Goal: Information Seeking & Learning: Learn about a topic

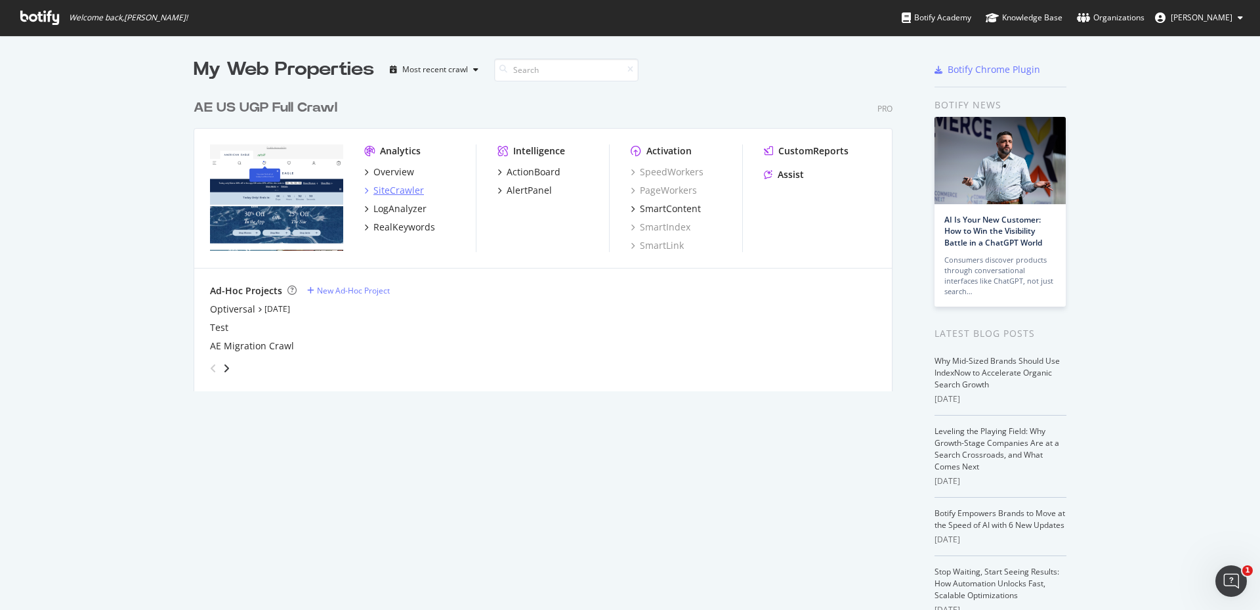
click at [393, 189] on div "SiteCrawler" at bounding box center [398, 190] width 51 height 13
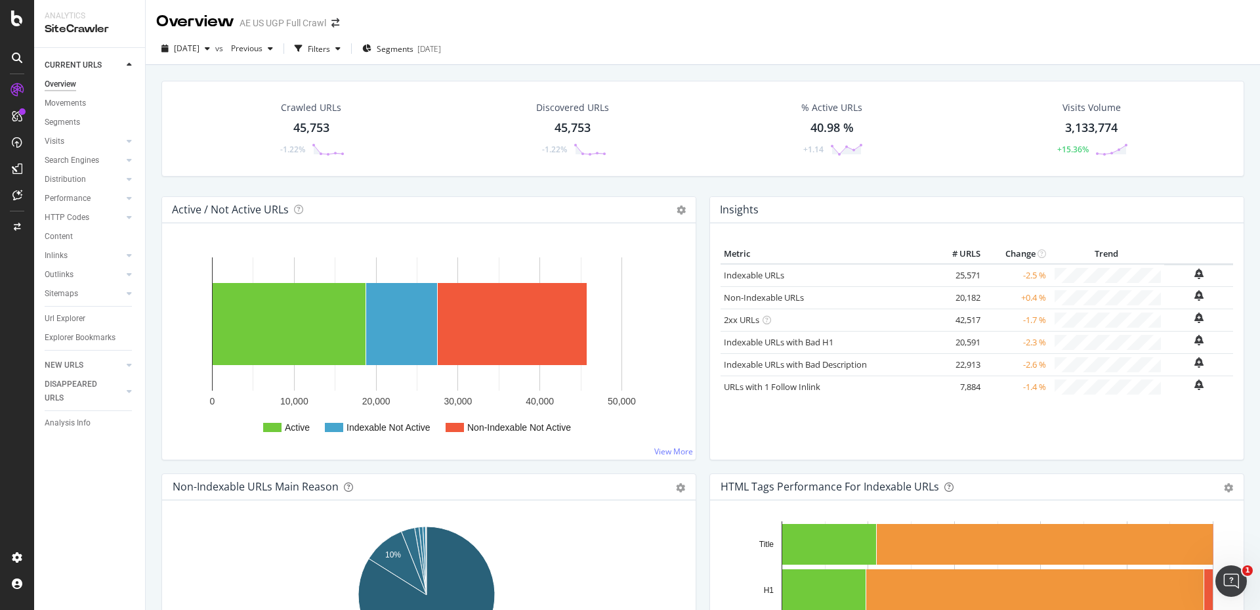
click at [307, 23] on div "AE US UGP Full Crawl" at bounding box center [282, 22] width 87 height 13
click at [336, 24] on icon "arrow-right-arrow-left" at bounding box center [335, 22] width 8 height 9
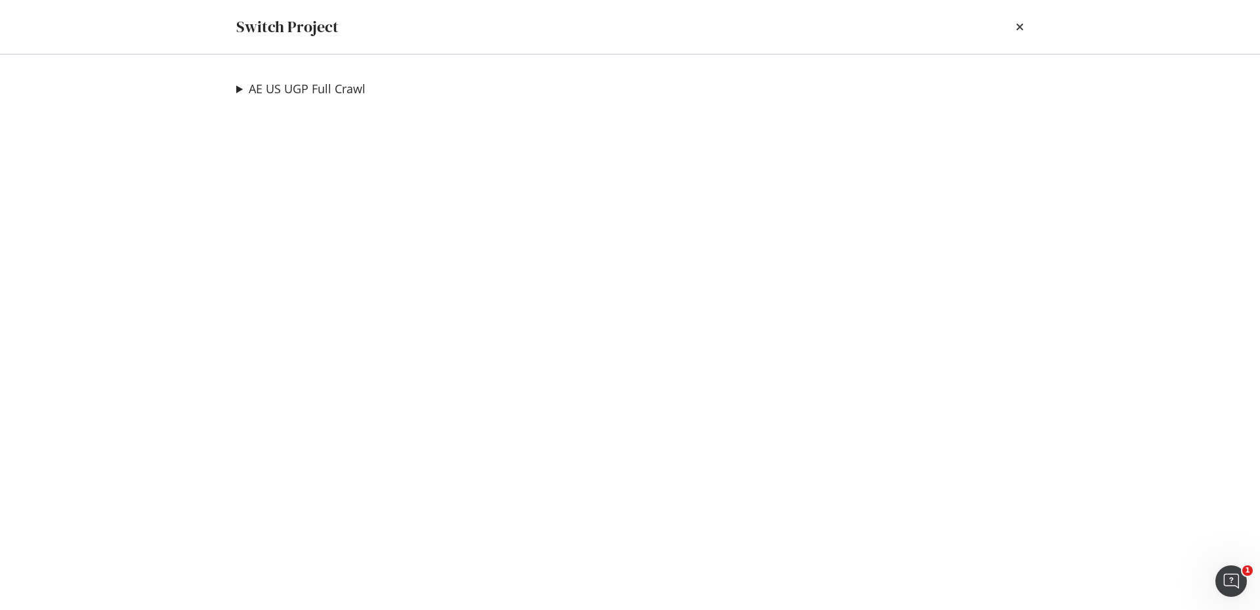
click at [239, 91] on summary "AE US UGP Full Crawl" at bounding box center [300, 89] width 129 height 17
click at [291, 116] on link "Optiversal" at bounding box center [280, 115] width 67 height 14
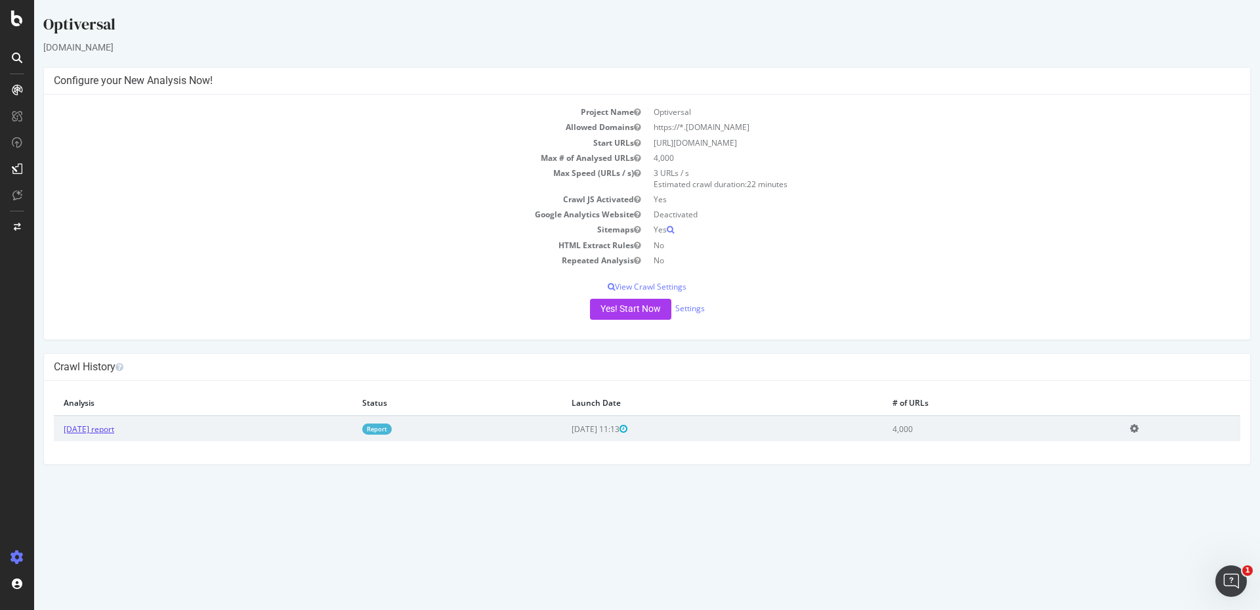
click at [98, 430] on link "[DATE] report" at bounding box center [89, 428] width 51 height 11
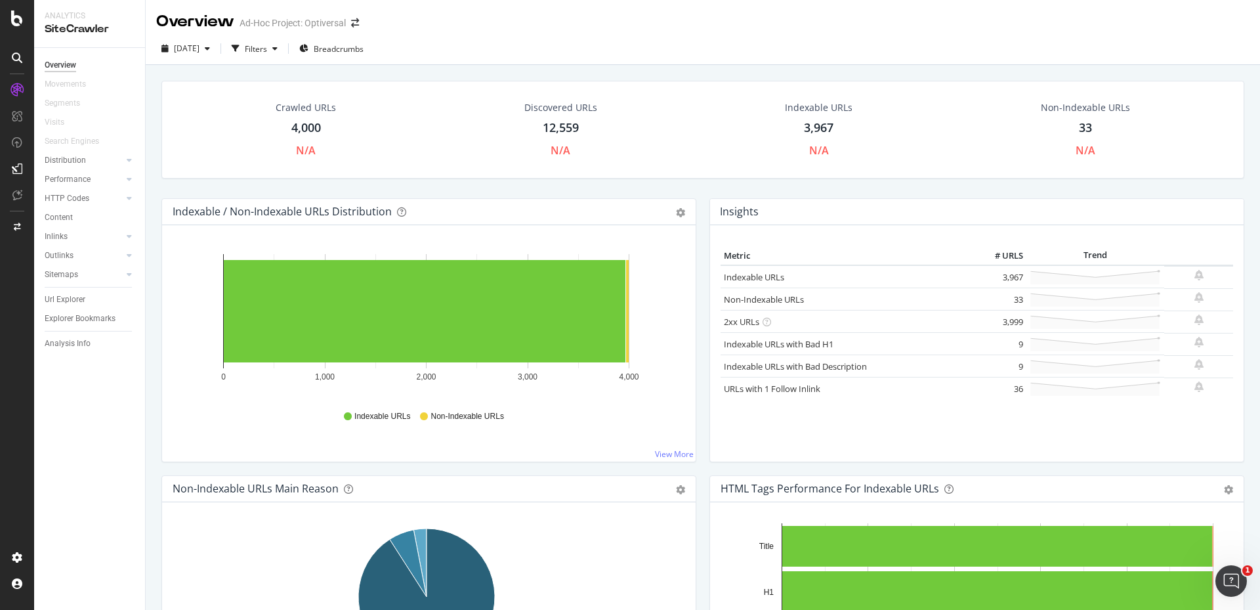
drag, startPoint x: 709, startPoint y: 114, endPoint x: 709, endPoint y: 96, distance: 18.4
click at [709, 114] on div "Indexable URLs 3,967 N/A" at bounding box center [819, 129] width 256 height 70
click at [267, 45] on div "Filters" at bounding box center [256, 48] width 22 height 11
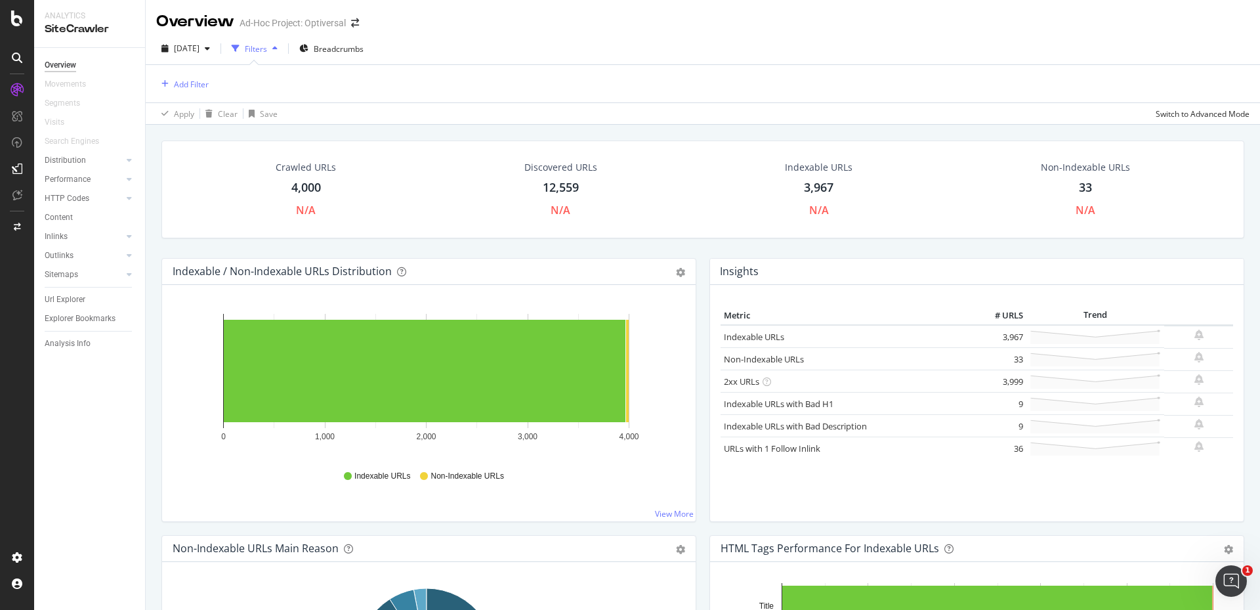
click at [267, 45] on div "Filters" at bounding box center [256, 48] width 22 height 11
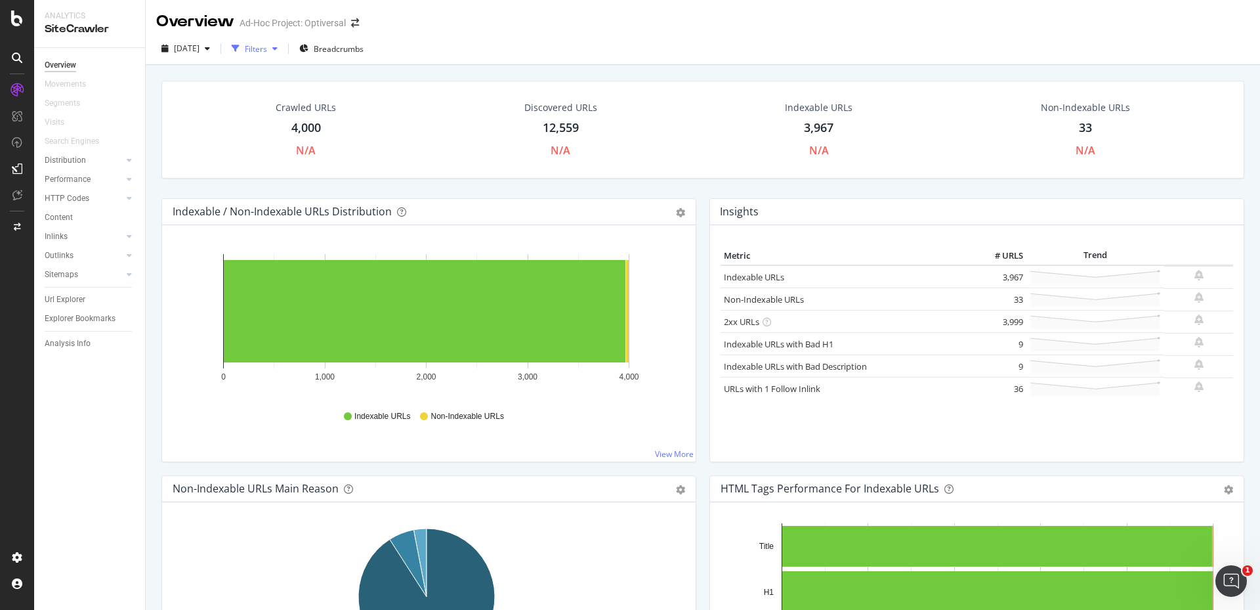
click at [267, 45] on div "Filters" at bounding box center [256, 48] width 22 height 11
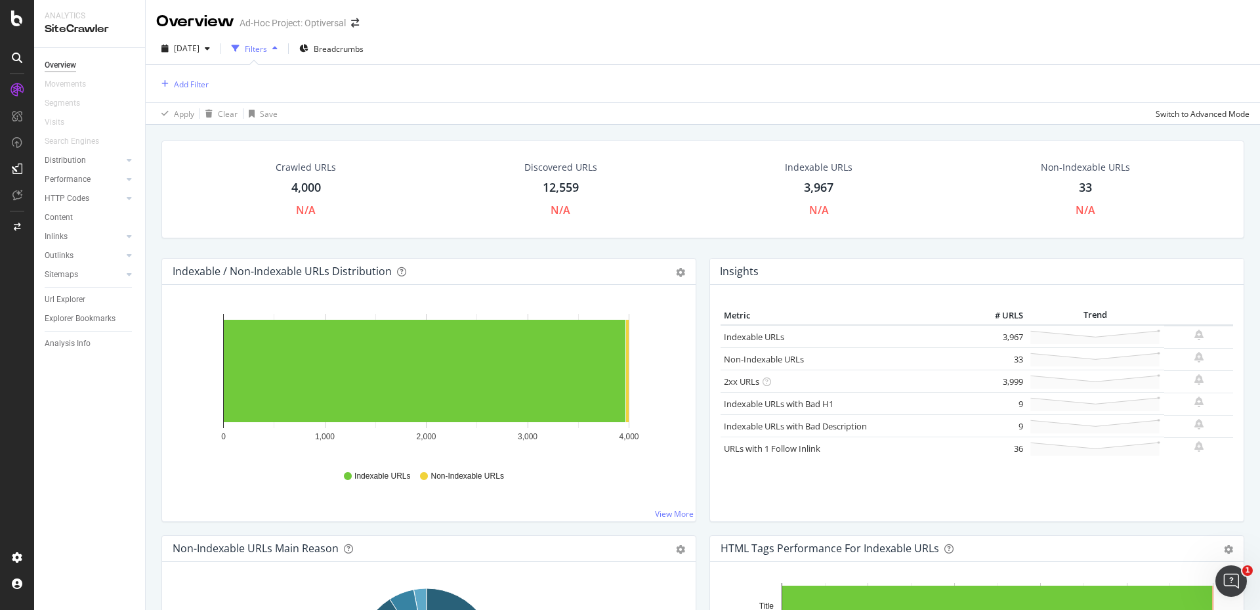
click at [185, 93] on div "Add Filter" at bounding box center [702, 83] width 1093 height 37
click at [187, 85] on div "Add Filter" at bounding box center [191, 84] width 35 height 11
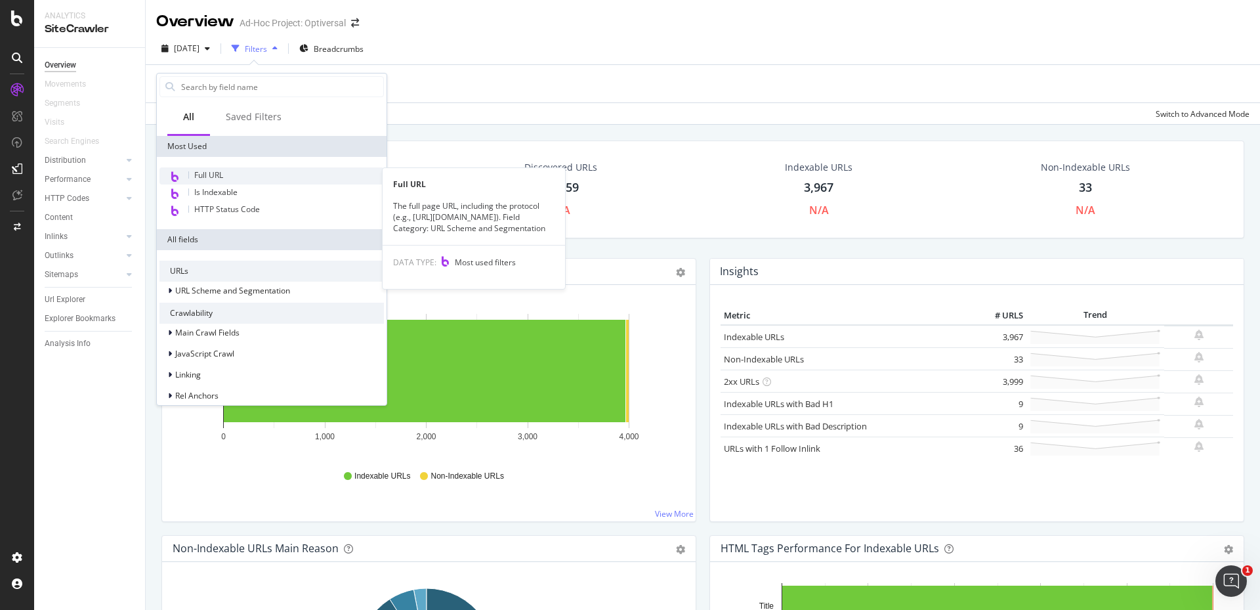
click at [201, 173] on span "Full URL" at bounding box center [208, 174] width 29 height 11
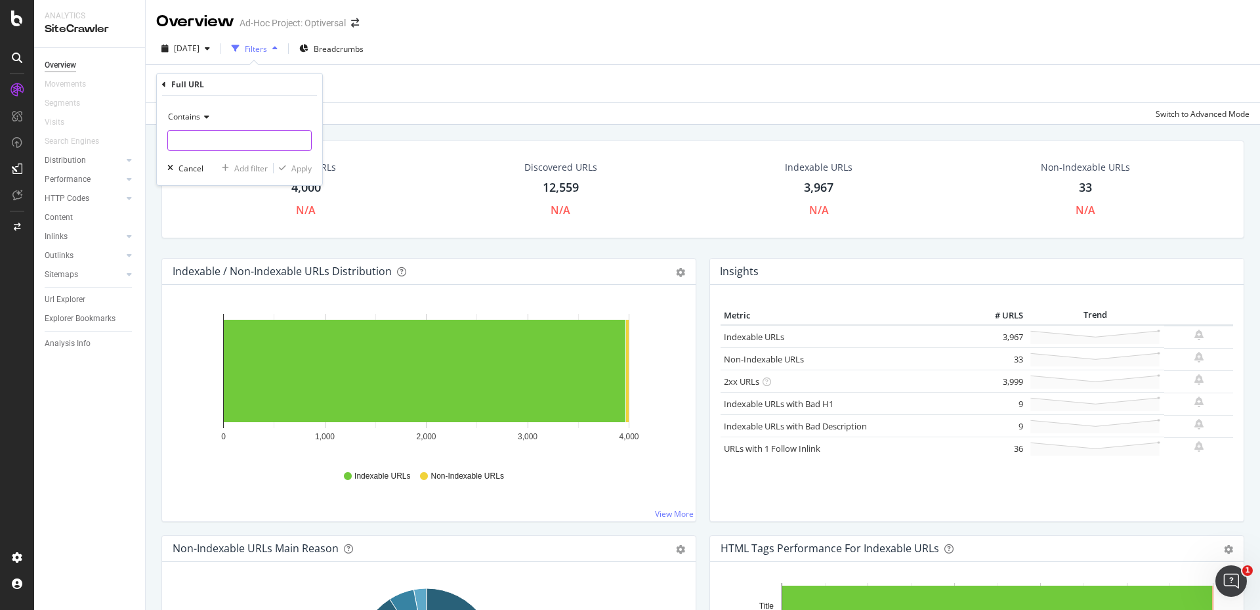
click at [192, 142] on input "text" at bounding box center [239, 140] width 143 height 21
type input "/o/"
click at [305, 167] on div "Apply" at bounding box center [301, 168] width 20 height 11
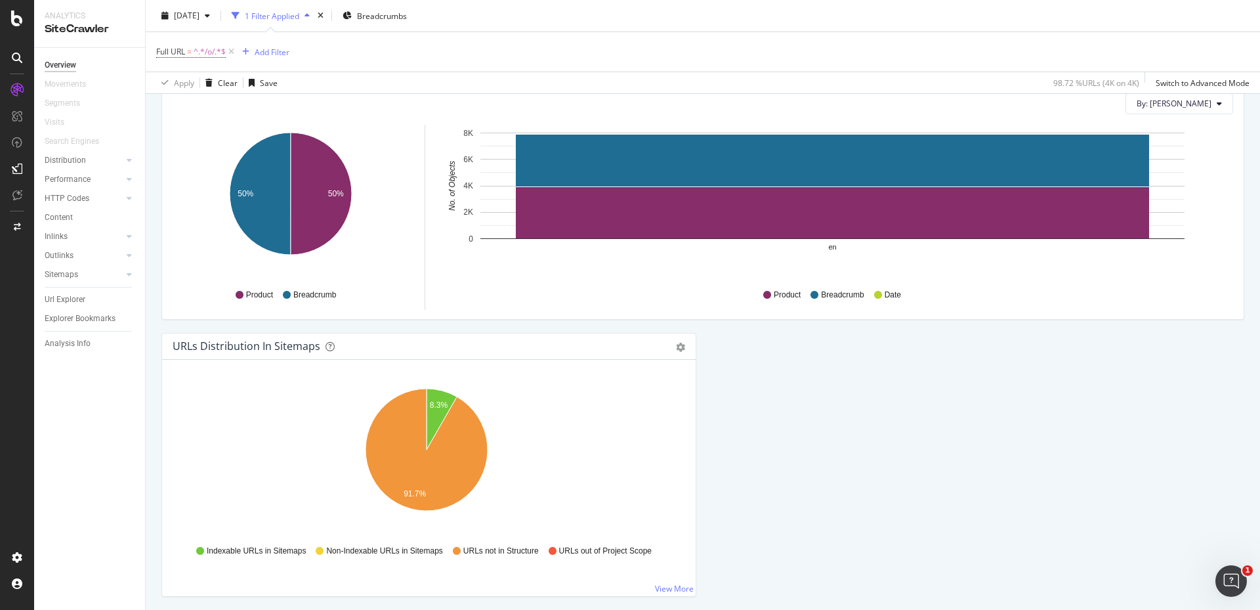
scroll to position [1357, 0]
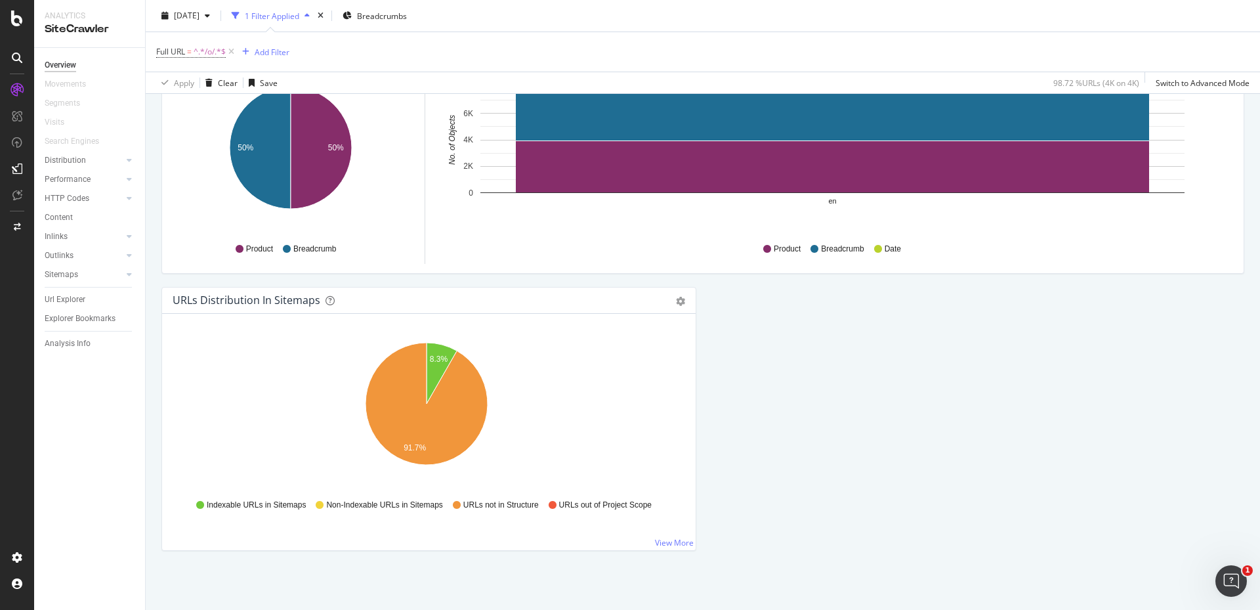
click at [480, 504] on span "URLs not in Structure" at bounding box center [500, 504] width 75 height 11
click at [68, 300] on div "Url Explorer" at bounding box center [65, 300] width 41 height 14
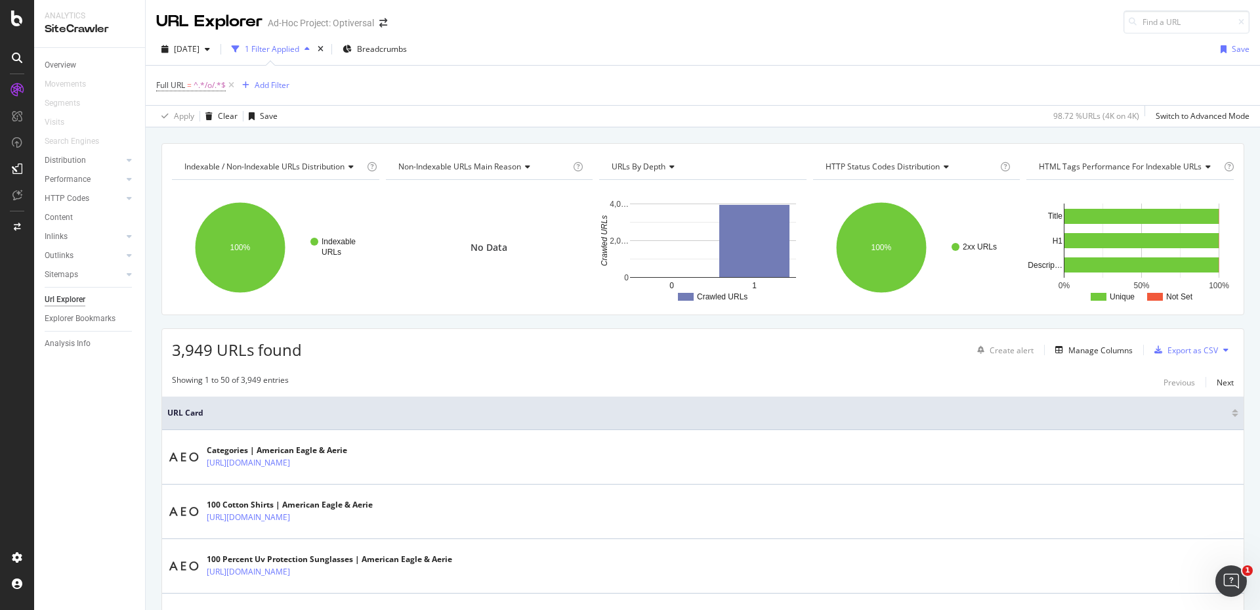
click at [819, 49] on div "[DATE] 1 Filter Applied Breadcrumbs Save" at bounding box center [703, 52] width 1114 height 26
